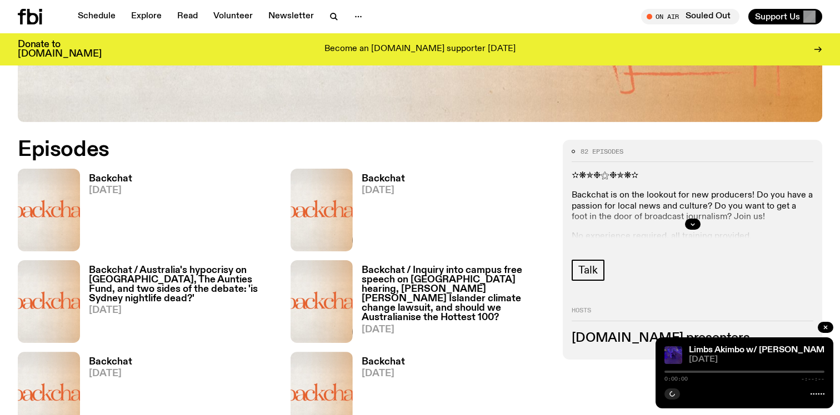
scroll to position [488, 0]
click at [110, 178] on h3 "Backchat" at bounding box center [110, 178] width 43 height 9
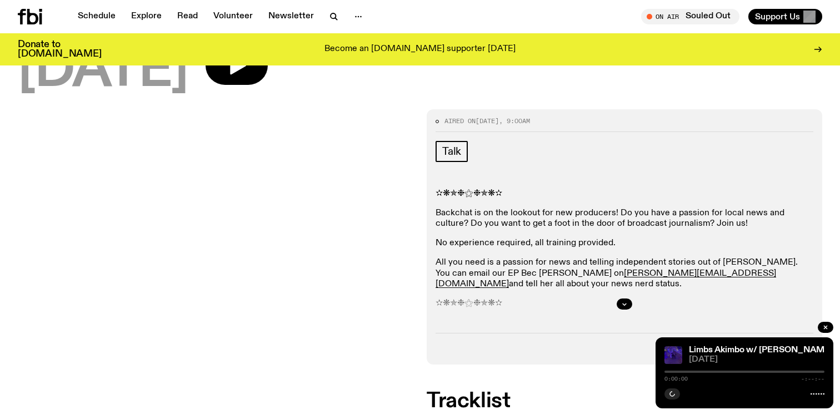
scroll to position [83, 0]
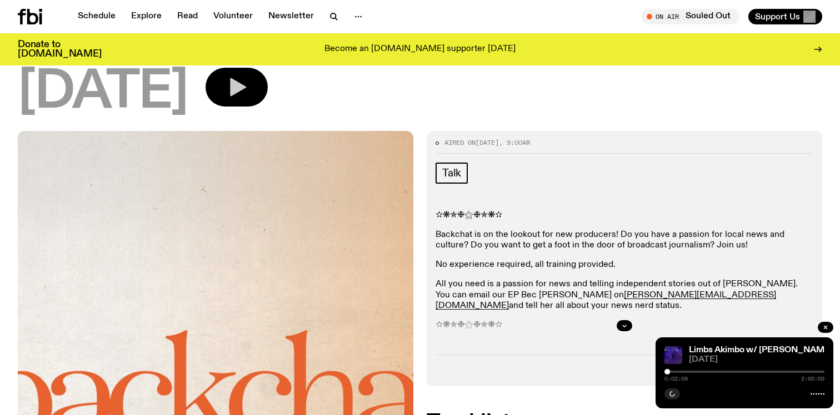
click at [248, 85] on icon "button" at bounding box center [236, 87] width 22 height 22
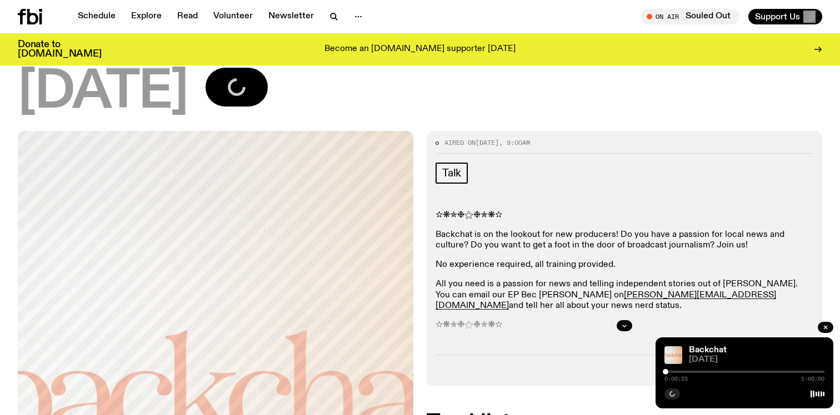
click at [665, 372] on div at bounding box center [665, 372] width 6 height 6
click at [666, 372] on div at bounding box center [665, 372] width 6 height 6
click at [667, 372] on div at bounding box center [668, 372] width 6 height 6
click at [669, 372] on div at bounding box center [669, 372] width 6 height 6
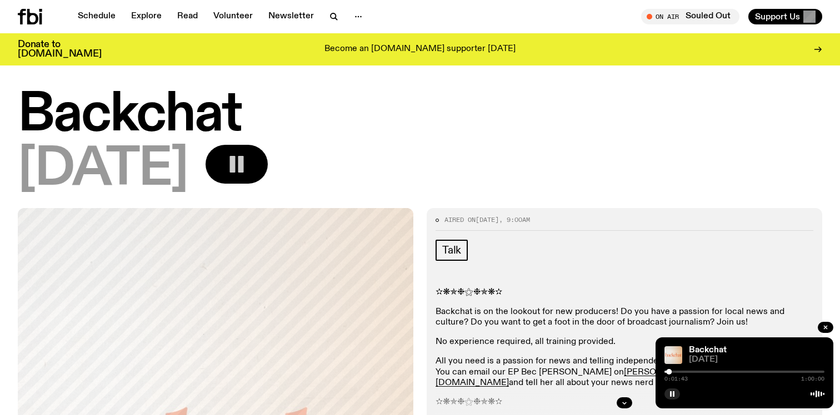
scroll to position [0, 0]
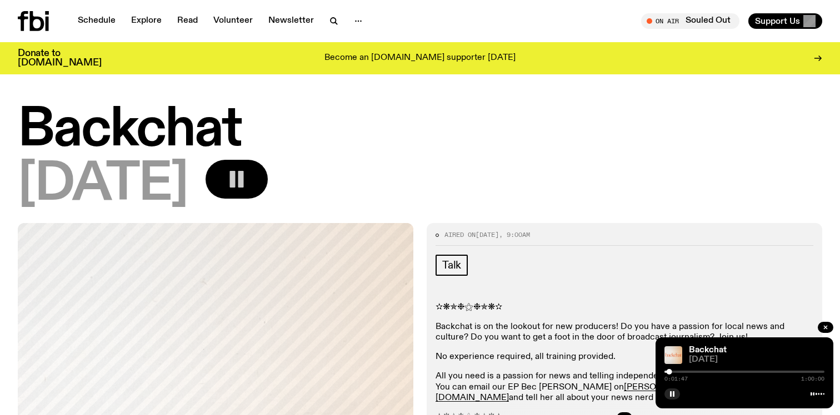
click at [677, 372] on div at bounding box center [744, 372] width 160 height 2
click at [685, 372] on div at bounding box center [744, 372] width 160 height 2
click at [686, 371] on div at bounding box center [686, 372] width 6 height 6
click at [688, 371] on div at bounding box center [689, 372] width 6 height 6
click at [690, 372] on div at bounding box center [689, 372] width 6 height 6
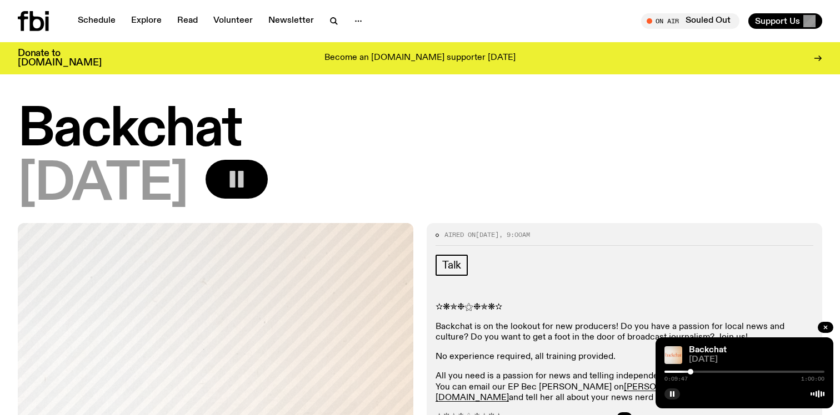
click at [690, 372] on div at bounding box center [690, 372] width 6 height 6
click at [691, 372] on div at bounding box center [691, 372] width 6 height 6
click at [693, 372] on div at bounding box center [691, 372] width 6 height 6
click at [697, 372] on div at bounding box center [744, 372] width 160 height 2
click at [700, 372] on div at bounding box center [700, 372] width 6 height 6
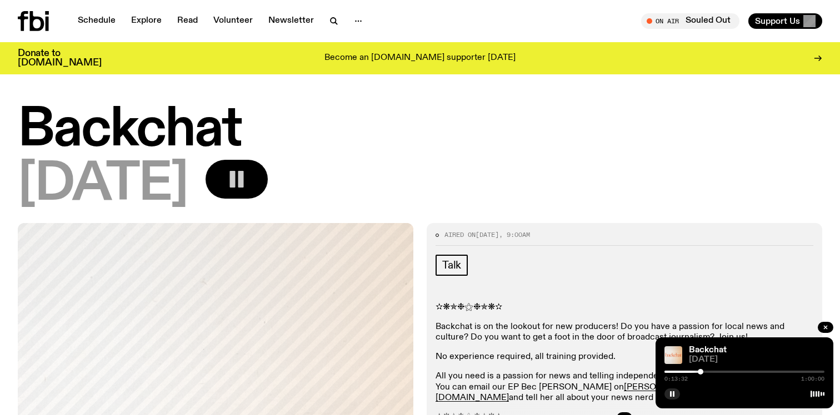
click at [700, 372] on div at bounding box center [700, 372] width 6 height 6
click at [702, 372] on div at bounding box center [700, 372] width 6 height 6
click at [717, 373] on div at bounding box center [744, 372] width 160 height 2
click at [726, 372] on div at bounding box center [744, 372] width 160 height 2
click at [728, 372] on div at bounding box center [726, 372] width 6 height 6
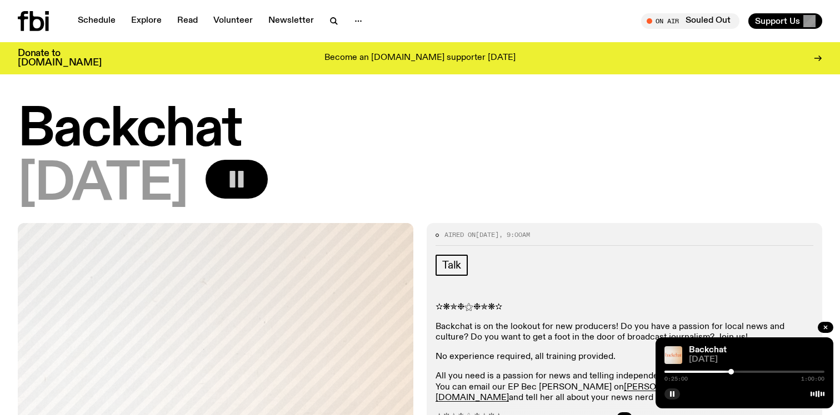
click at [731, 372] on div at bounding box center [731, 372] width 6 height 6
click at [735, 372] on div at bounding box center [744, 372] width 160 height 2
click at [737, 371] on div at bounding box center [735, 372] width 6 height 6
click at [743, 372] on div at bounding box center [744, 372] width 160 height 2
click at [746, 372] on div at bounding box center [746, 372] width 6 height 6
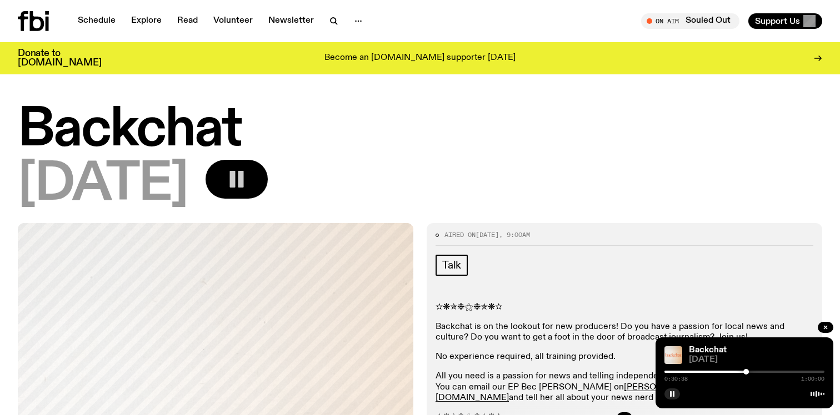
click at [747, 372] on div at bounding box center [746, 372] width 6 height 6
click at [749, 372] on div at bounding box center [749, 372] width 6 height 6
click at [751, 372] on div at bounding box center [749, 372] width 6 height 6
click at [753, 372] on div at bounding box center [753, 372] width 6 height 6
click at [755, 372] on div at bounding box center [755, 372] width 6 height 6
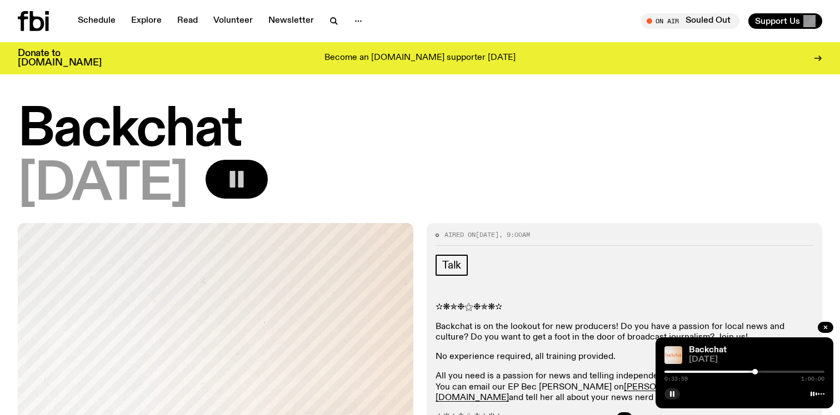
click at [756, 371] on div at bounding box center [755, 372] width 6 height 6
click at [759, 371] on div at bounding box center [744, 372] width 160 height 2
click at [761, 371] on div at bounding box center [761, 372] width 6 height 6
click at [767, 372] on div at bounding box center [744, 372] width 160 height 2
click at [771, 372] on div at bounding box center [744, 372] width 160 height 2
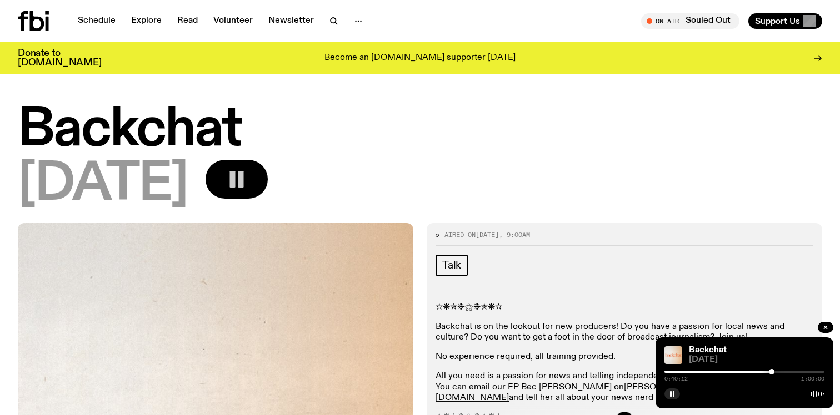
click at [776, 372] on div at bounding box center [744, 372] width 160 height 2
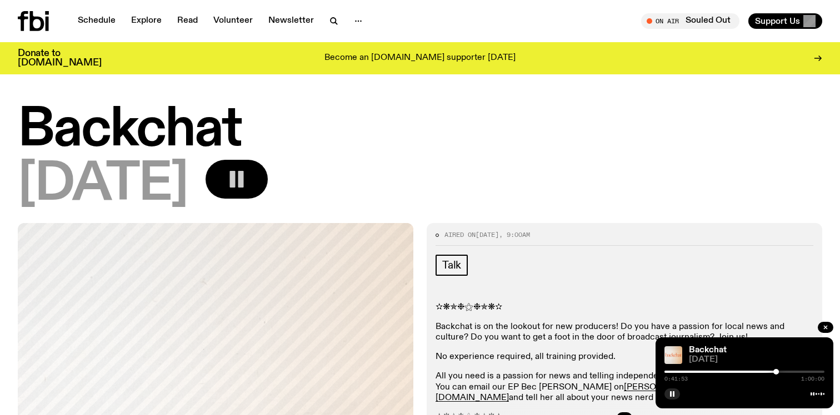
click at [780, 373] on div at bounding box center [744, 372] width 160 height 2
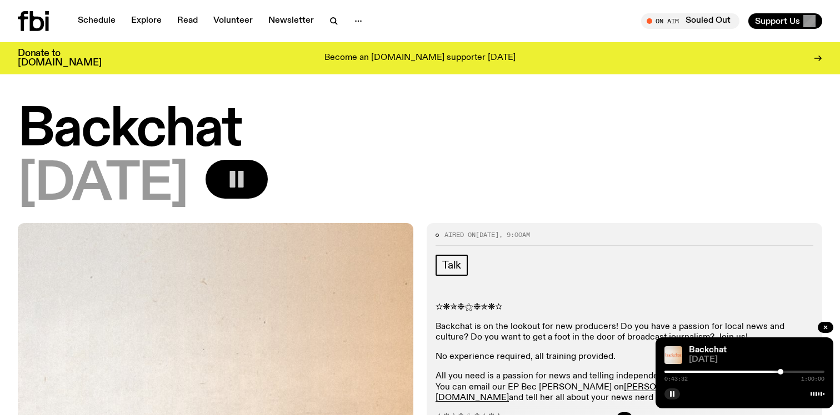
click at [785, 372] on div at bounding box center [744, 372] width 160 height 2
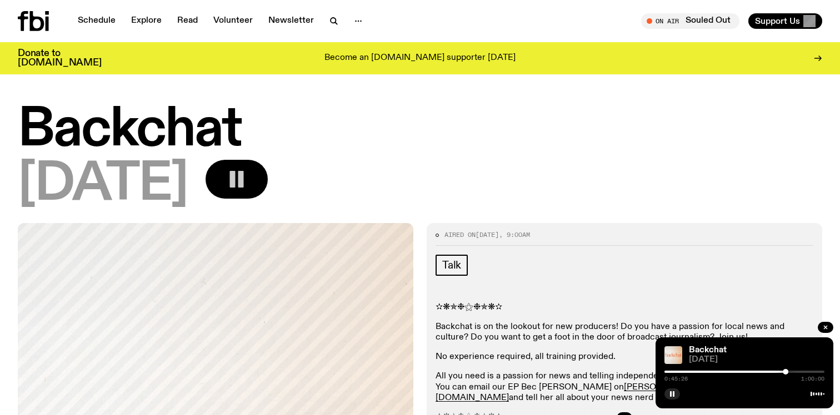
click at [783, 372] on div at bounding box center [785, 372] width 6 height 6
click at [781, 372] on div at bounding box center [784, 372] width 6 height 6
click at [665, 197] on div "[DATE]" at bounding box center [420, 185] width 804 height 50
